Goal: Navigation & Orientation: Find specific page/section

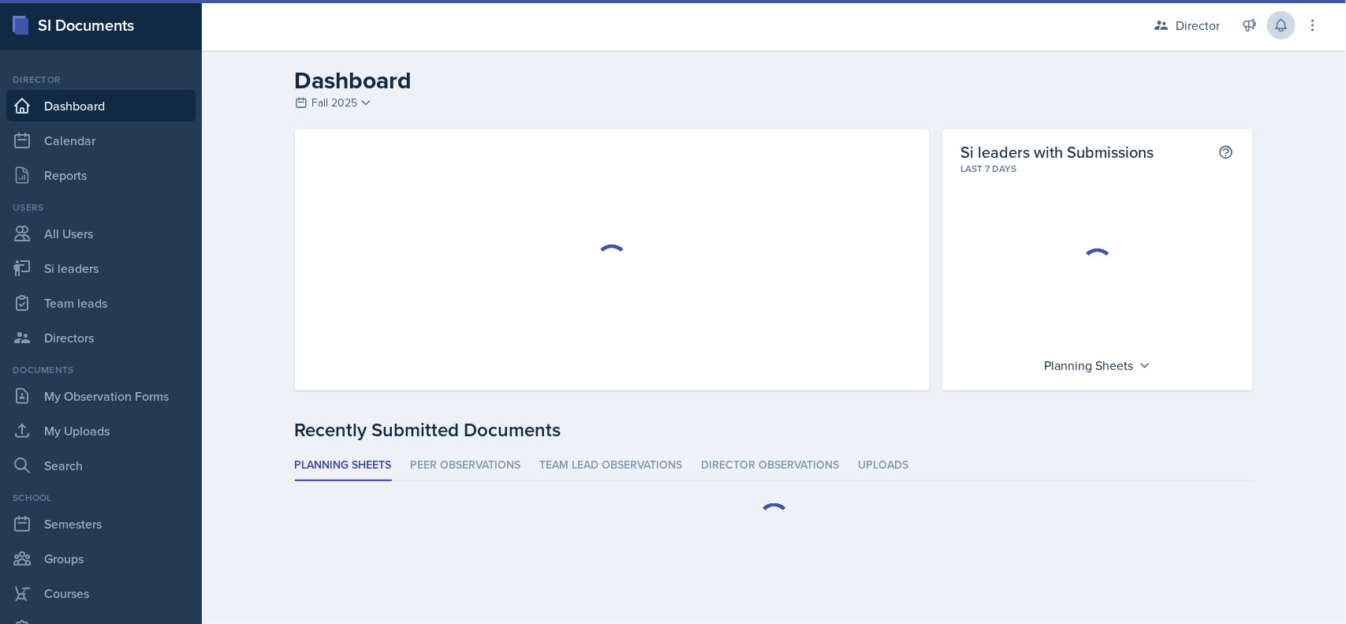
click at [1282, 33] on button at bounding box center [1281, 25] width 28 height 28
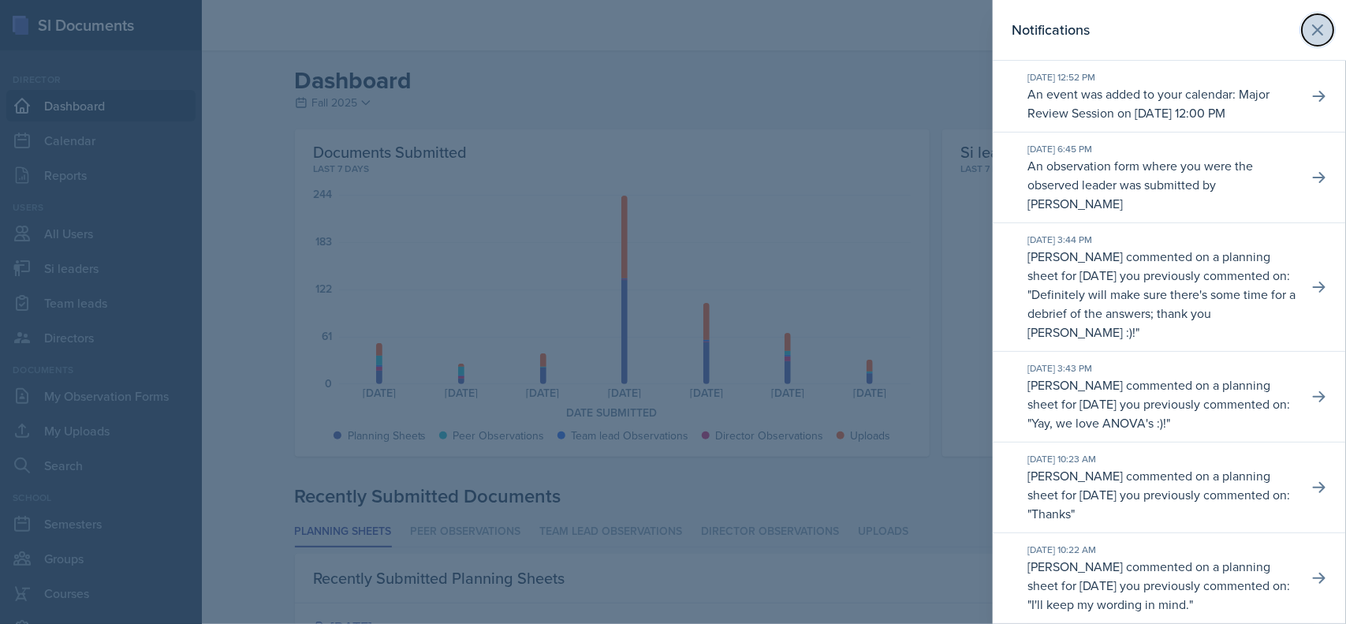
click at [1308, 36] on icon at bounding box center [1317, 29] width 19 height 19
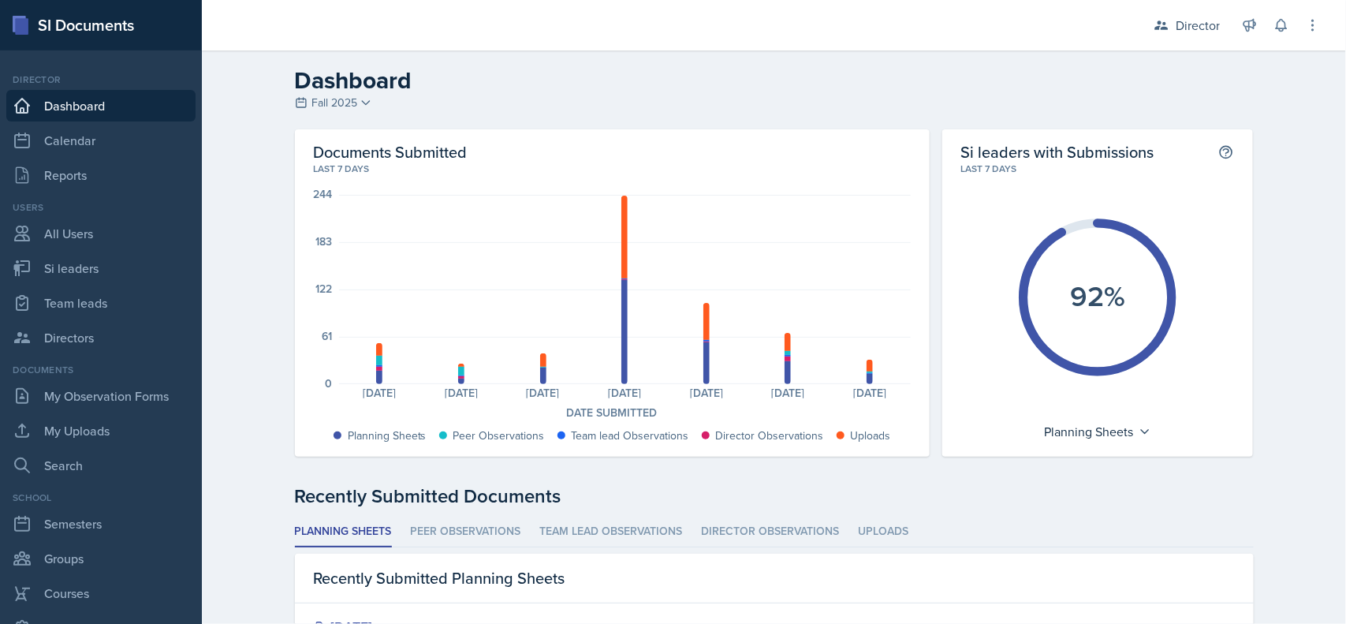
click at [1275, 37] on button at bounding box center [1281, 25] width 28 height 28
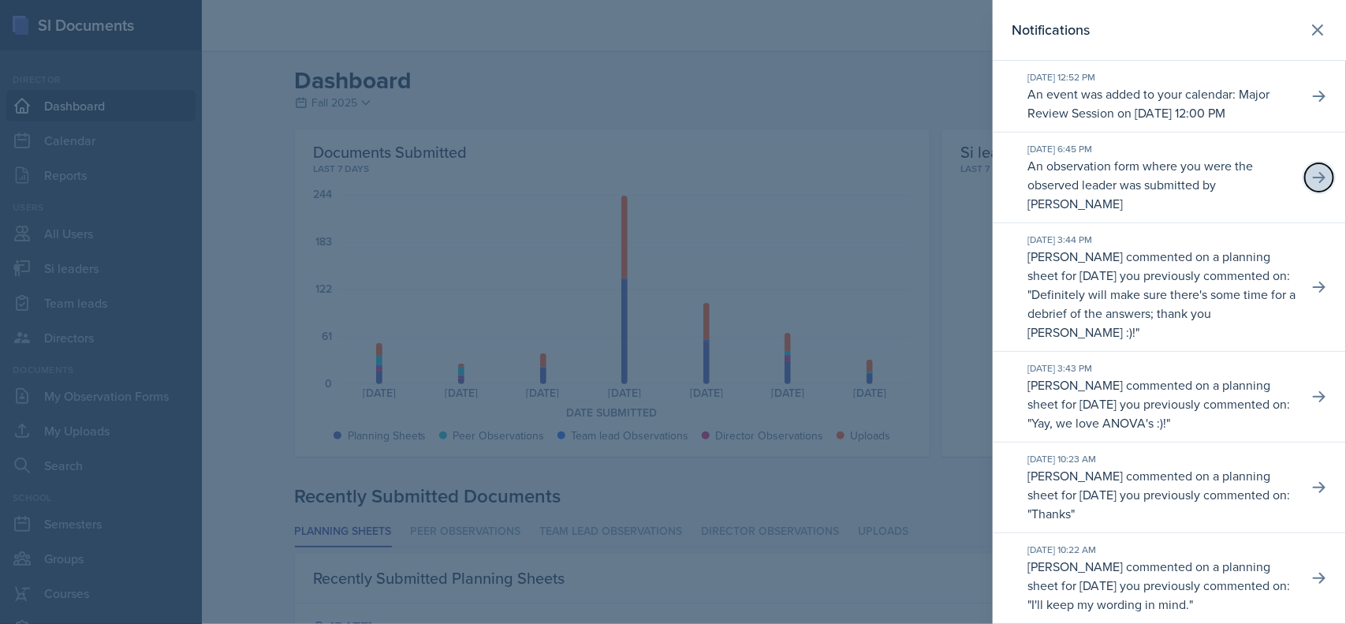
click at [1311, 185] on icon at bounding box center [1319, 178] width 16 height 16
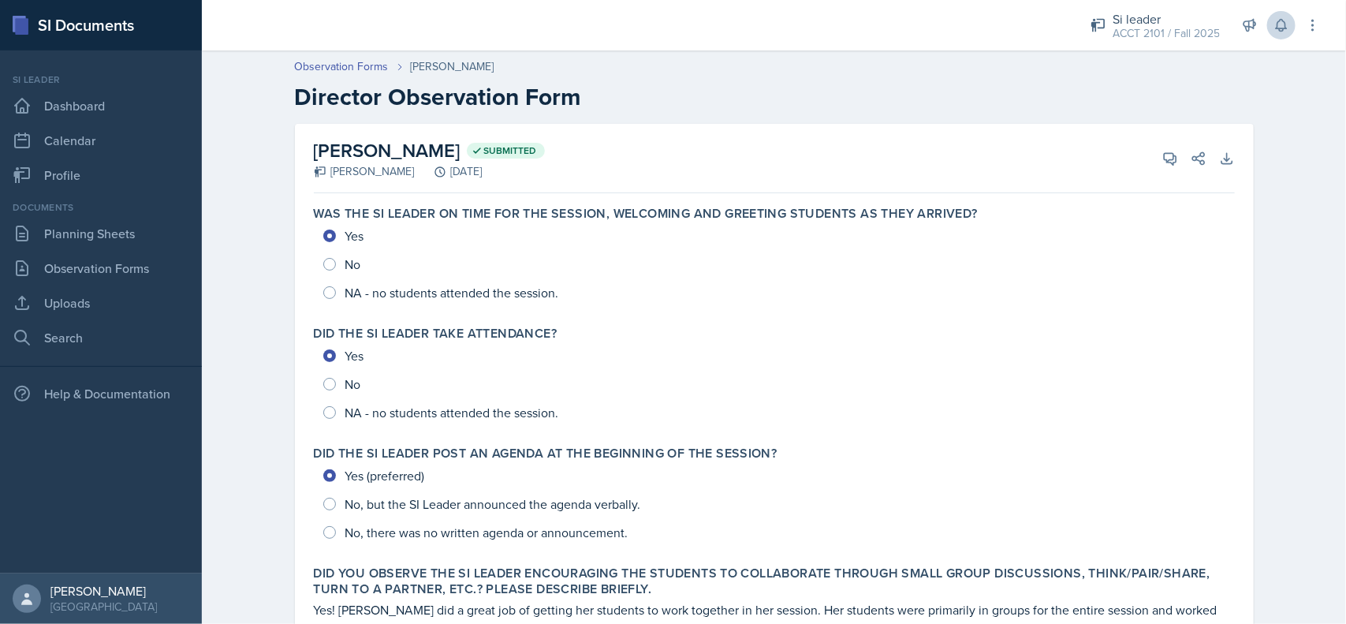
click at [1289, 33] on button at bounding box center [1281, 25] width 28 height 28
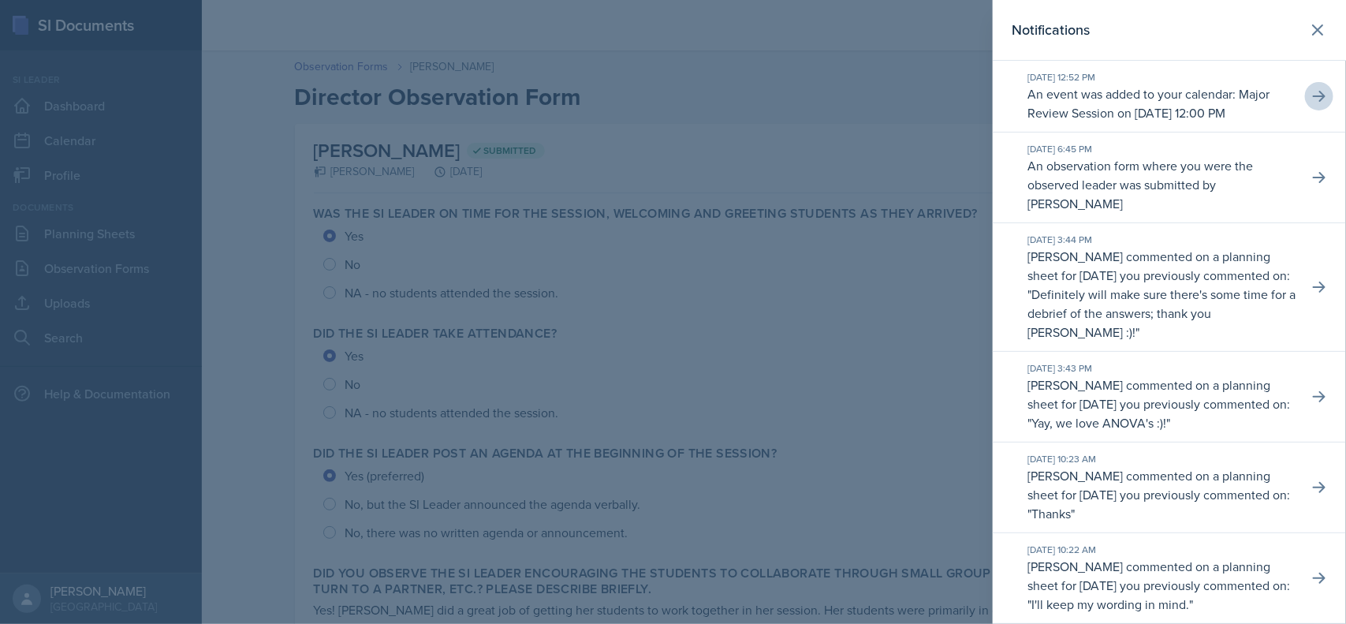
click at [1314, 110] on button at bounding box center [1319, 96] width 28 height 28
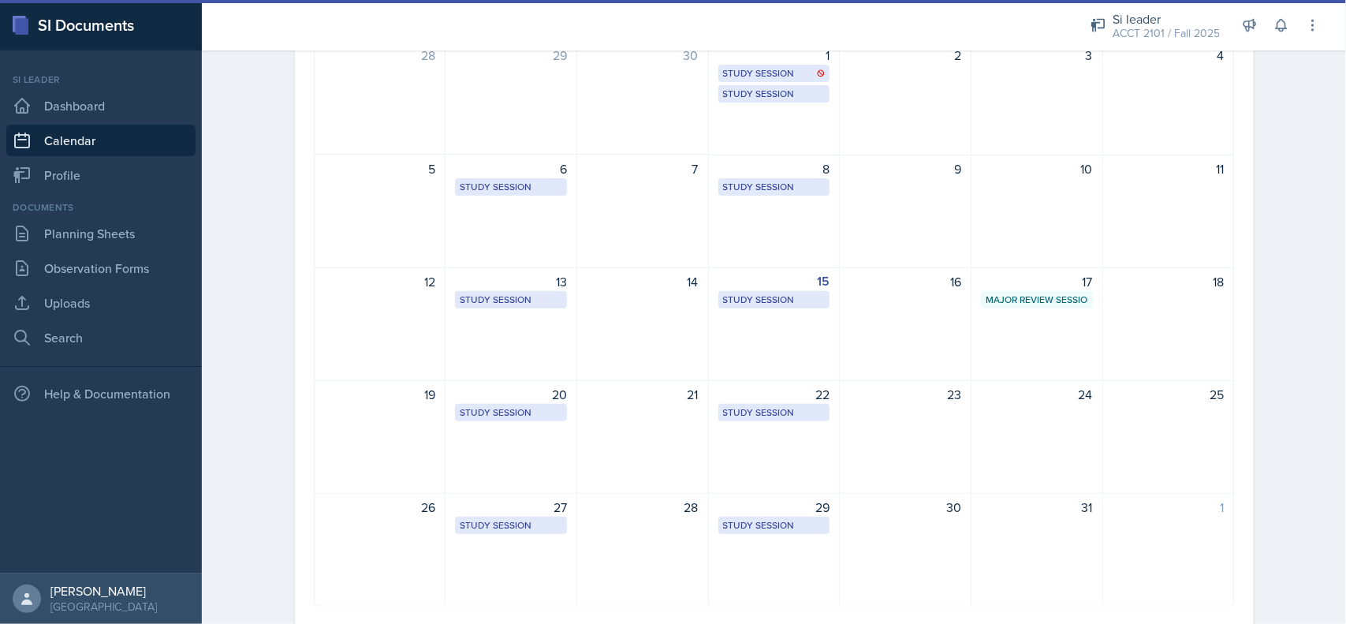
scroll to position [170, 0]
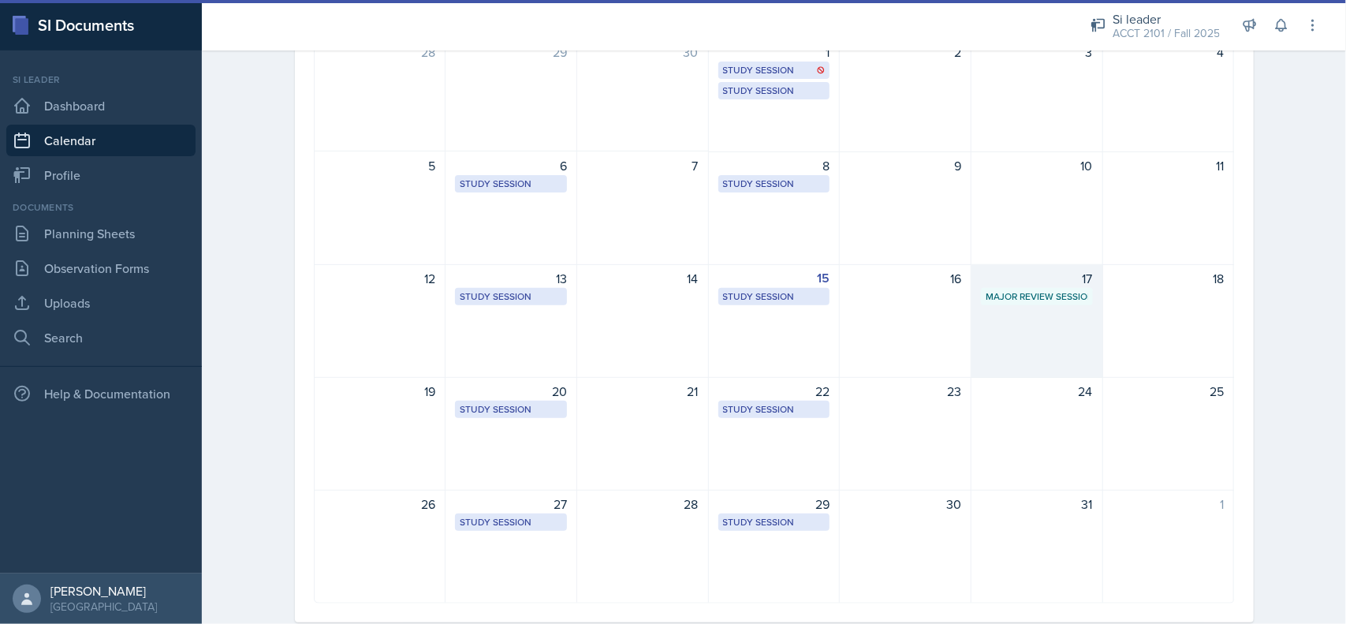
click at [1058, 300] on div "Major Review Session" at bounding box center [1037, 296] width 102 height 14
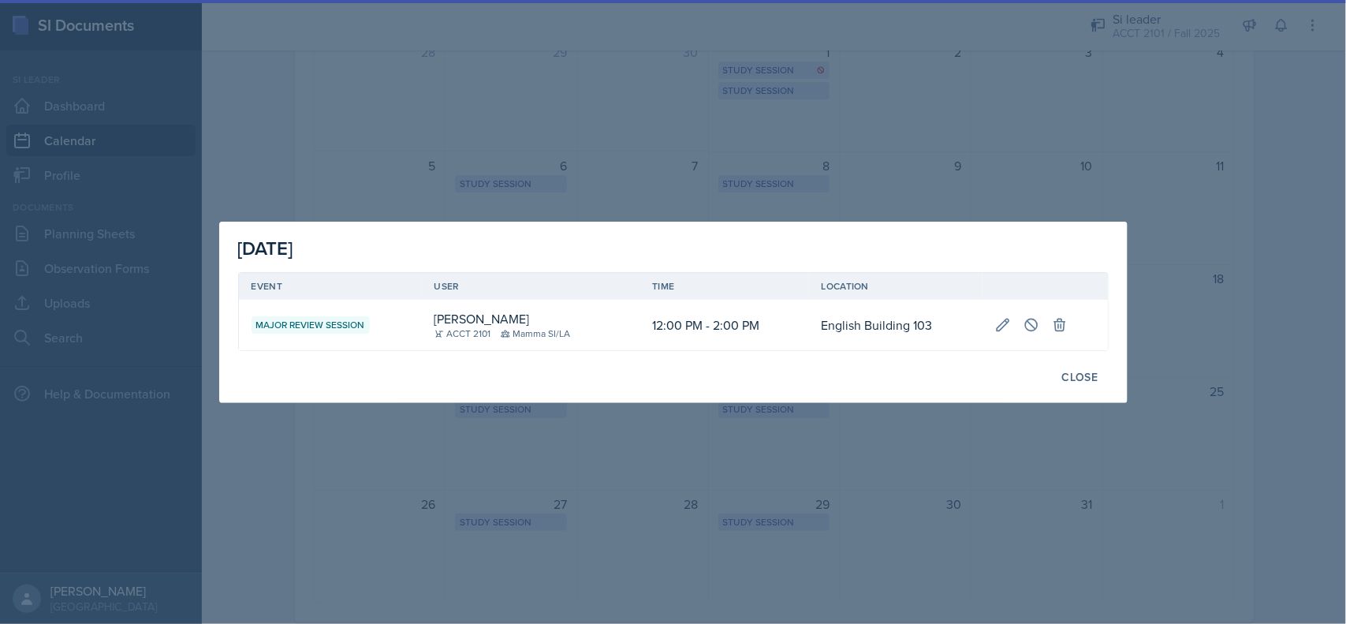
click at [1224, 442] on div at bounding box center [673, 312] width 1346 height 624
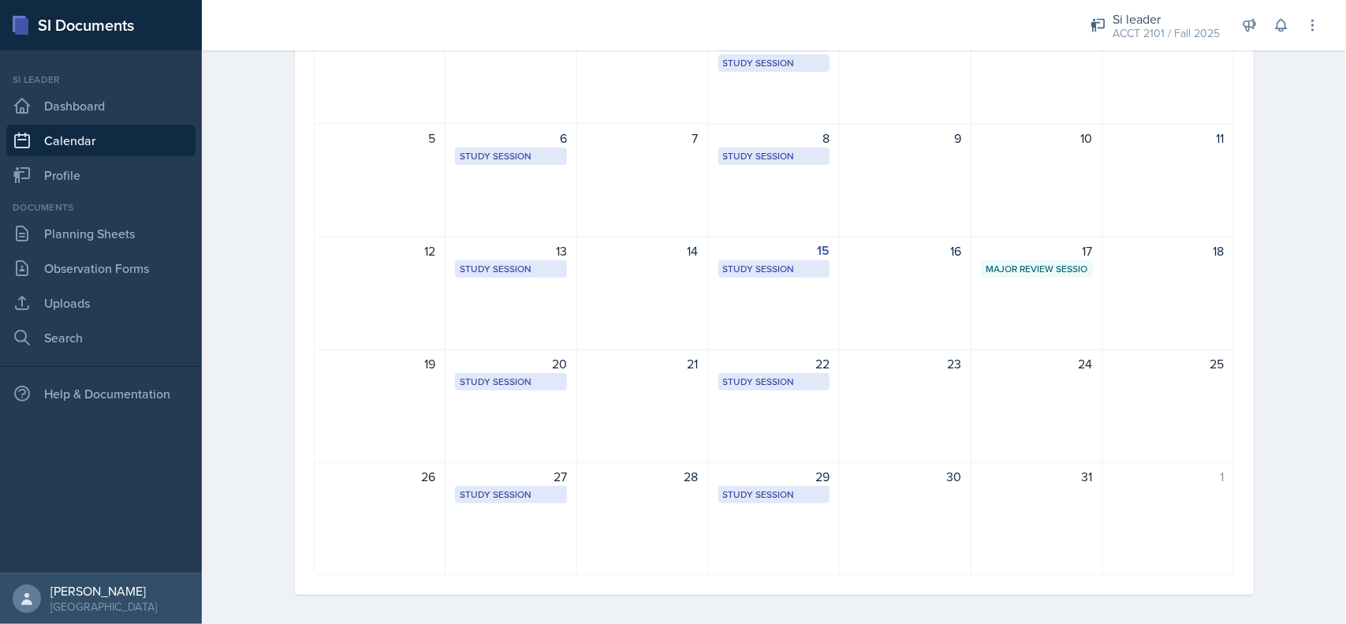
scroll to position [205, 0]
